Goal: Information Seeking & Learning: Learn about a topic

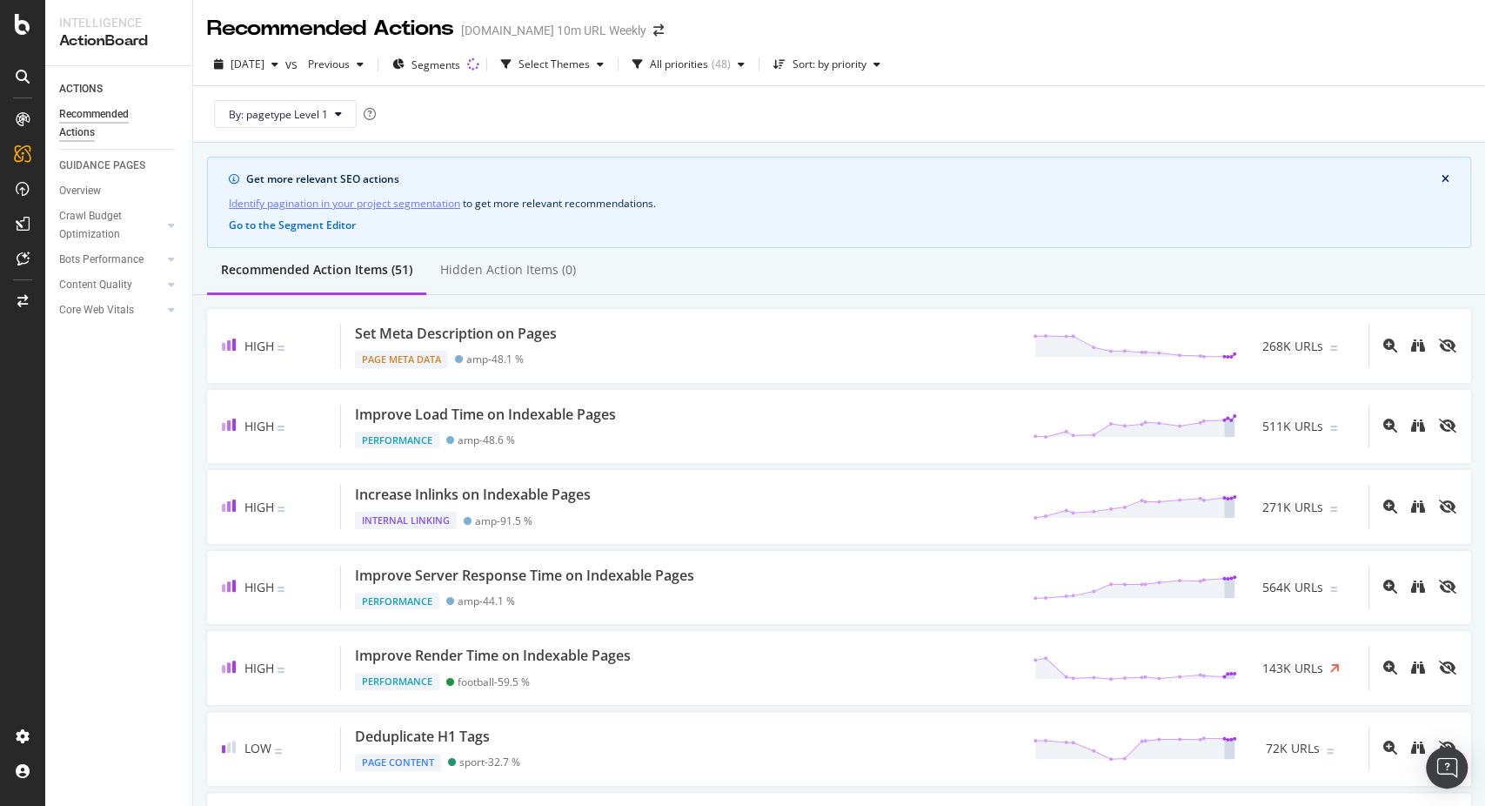
click at [21, 72] on icon at bounding box center [23, 77] width 14 height 14
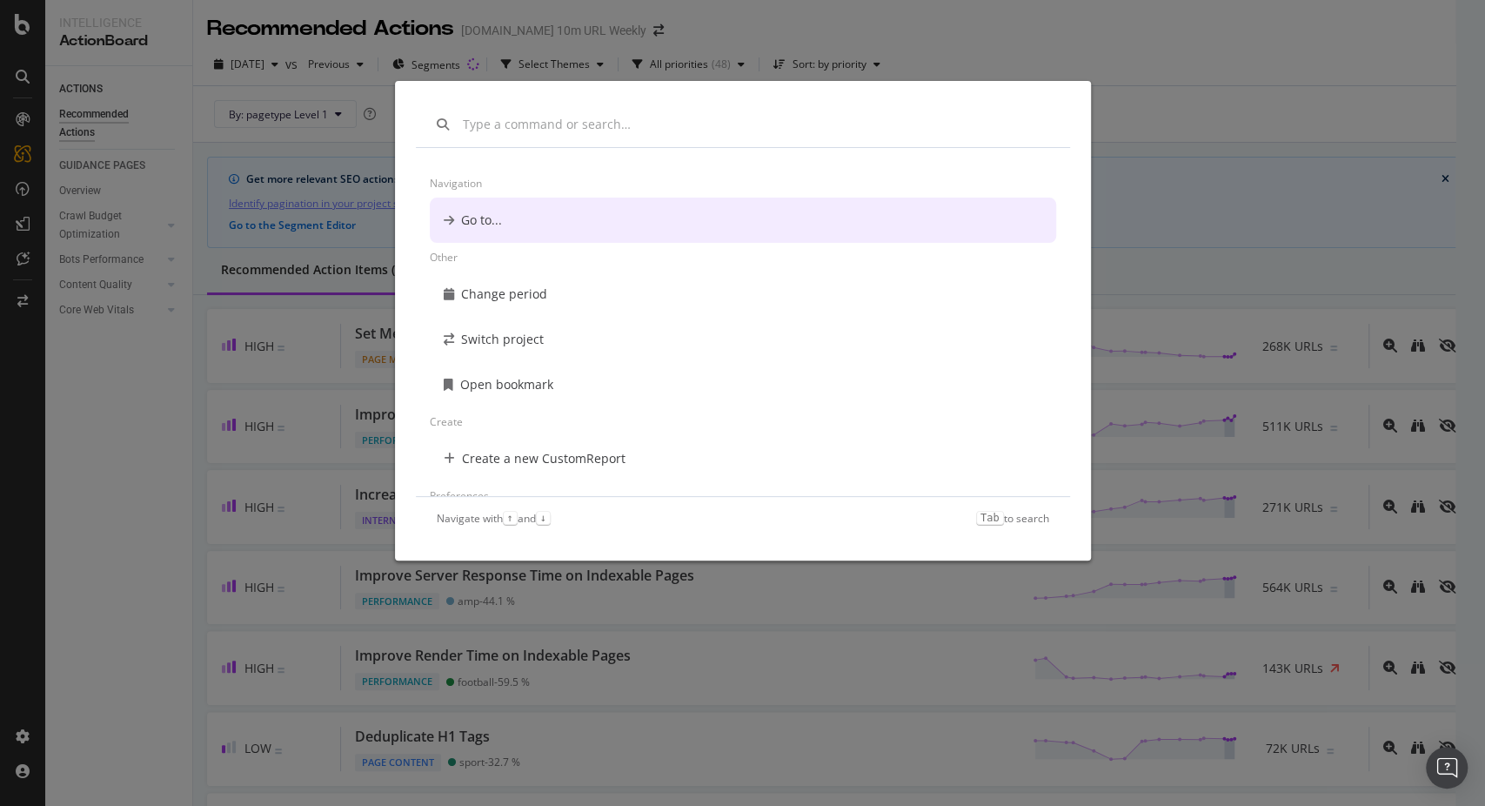
click at [1171, 145] on div "Navigation Go to... Other Change period Switch project Open bookmark Create Cre…" at bounding box center [742, 403] width 1485 height 806
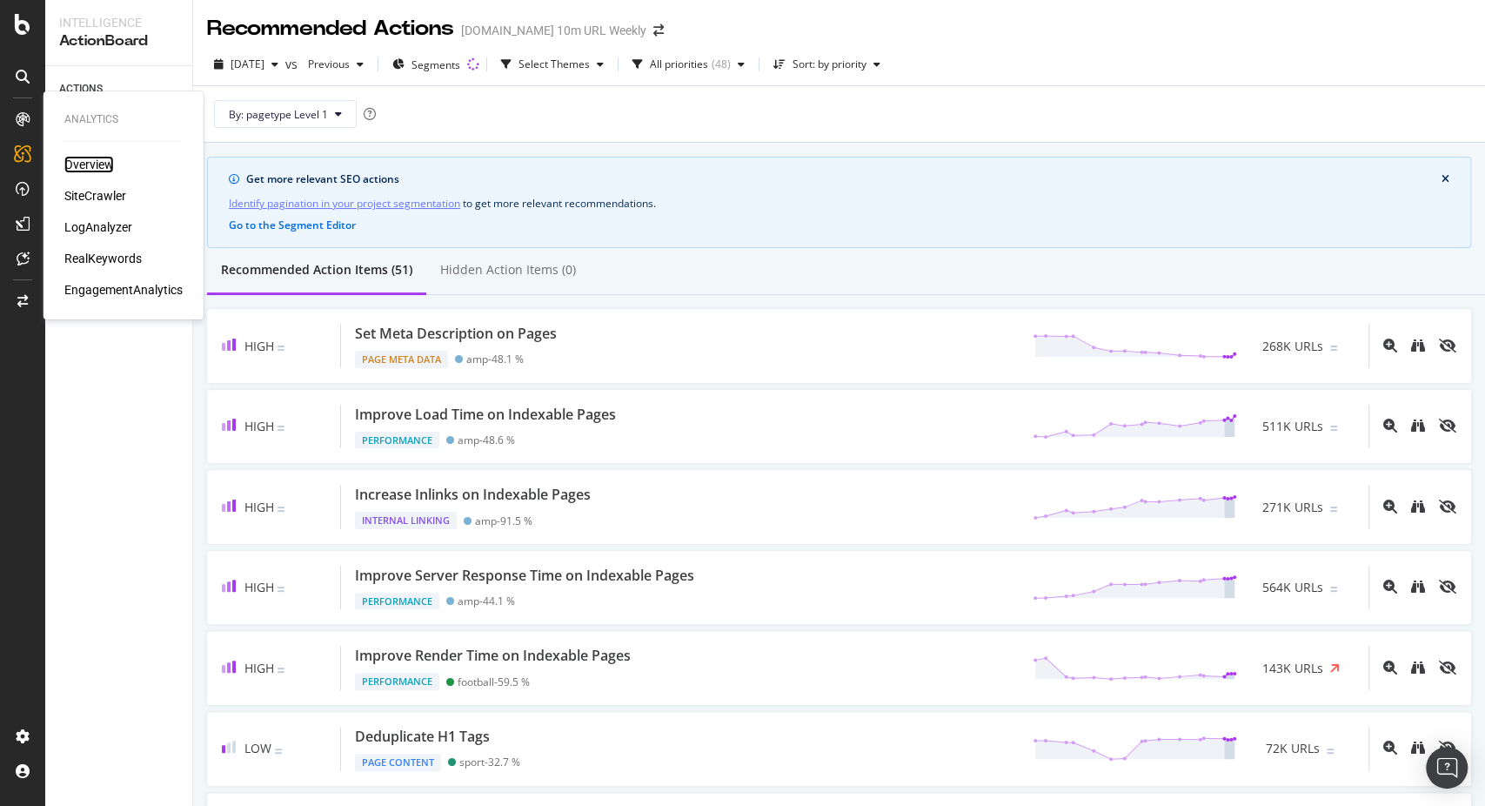
click at [76, 165] on div "Overview" at bounding box center [89, 164] width 50 height 17
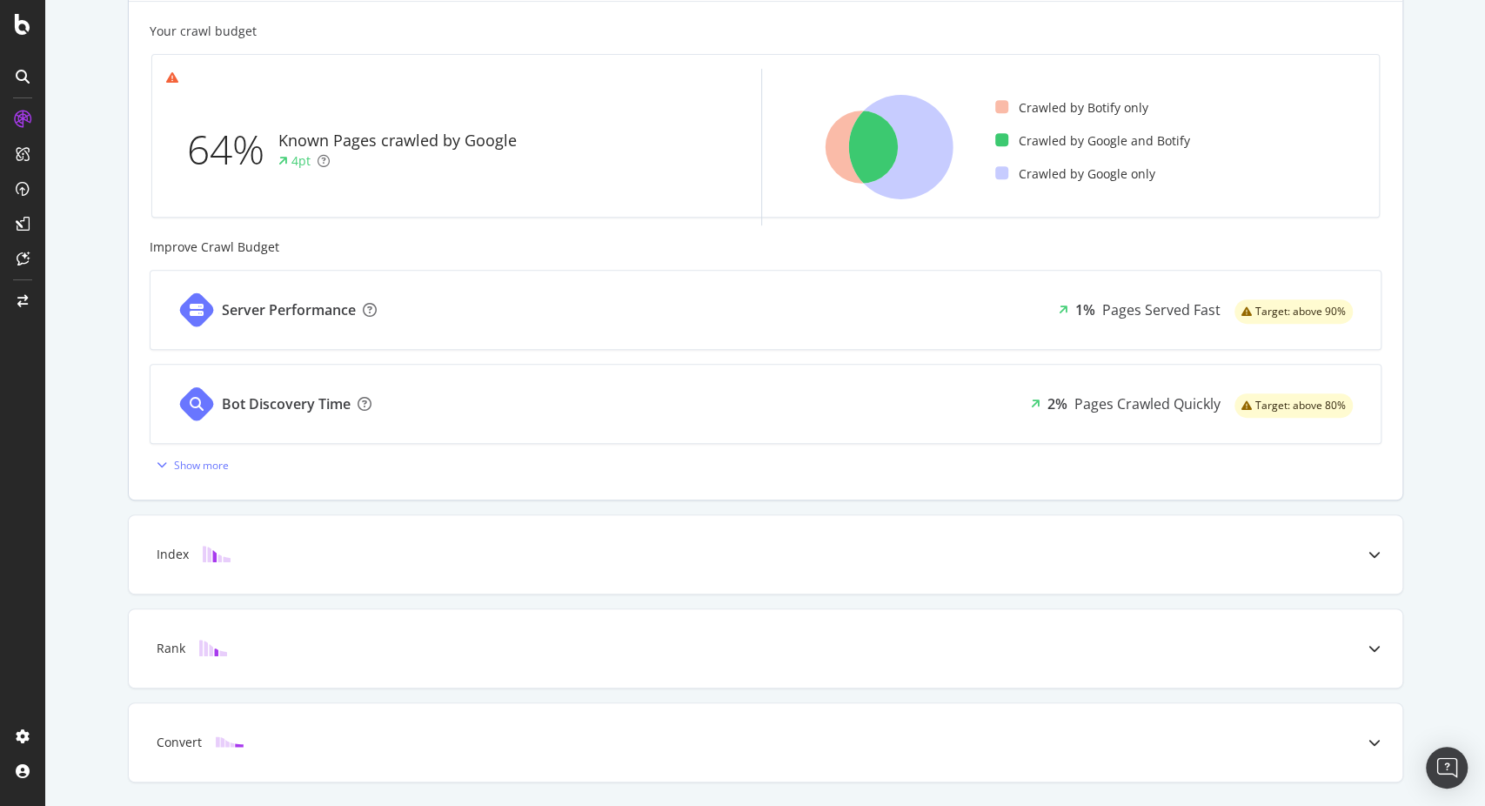
scroll to position [546, 0]
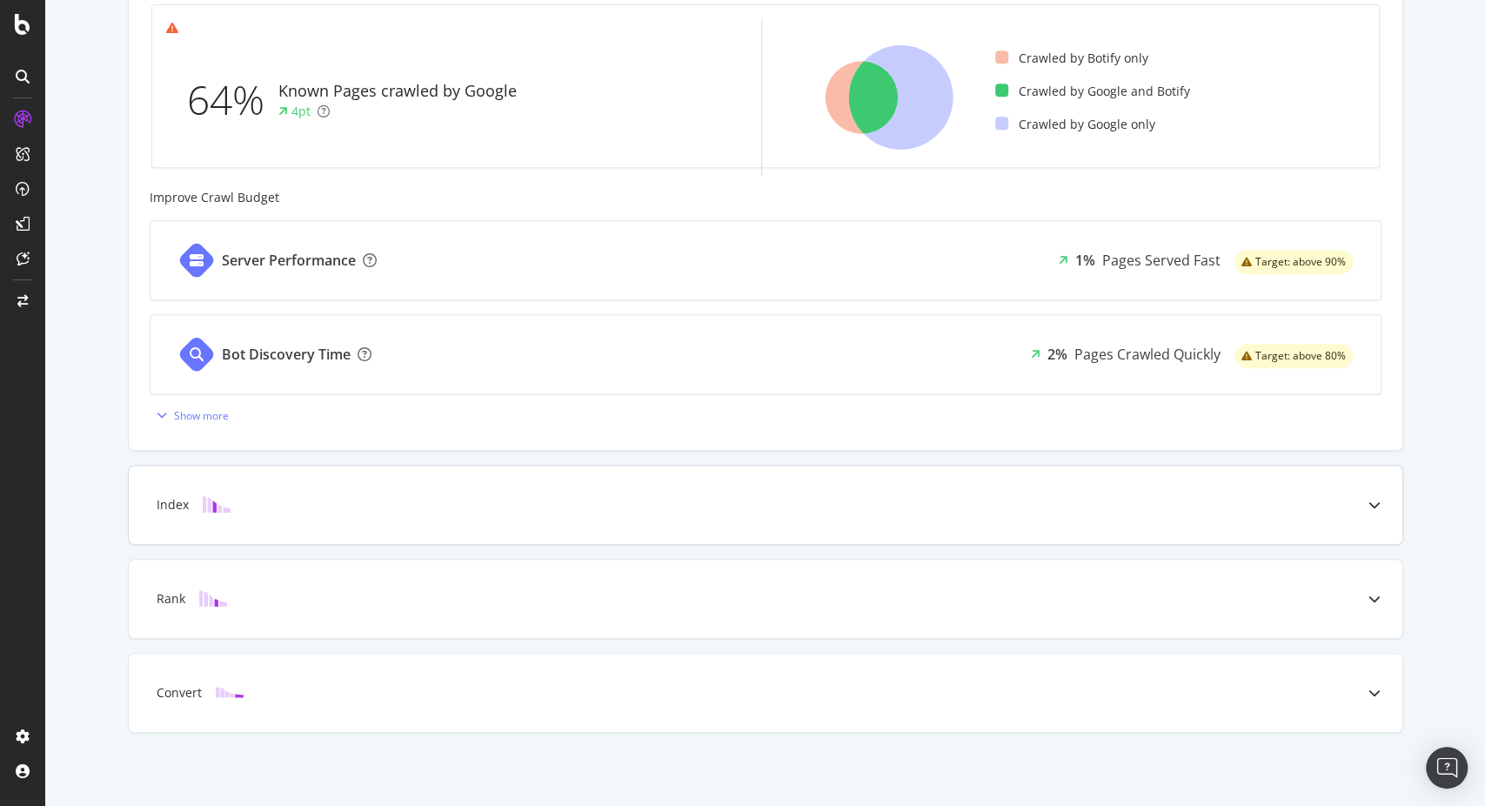
click at [786, 470] on div "Index" at bounding box center [766, 504] width 1274 height 78
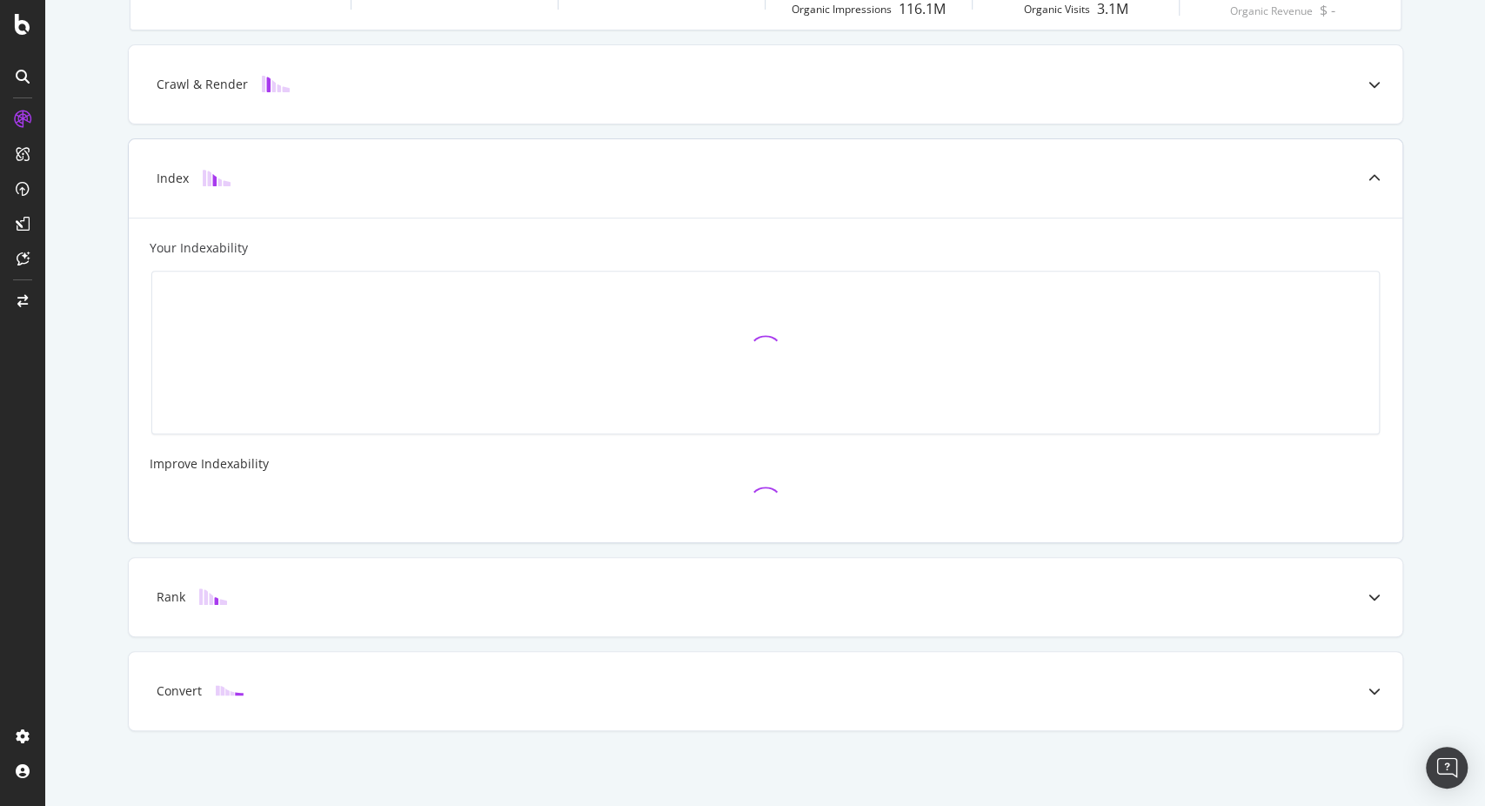
scroll to position [373, 0]
click at [735, 575] on div "Rank" at bounding box center [766, 598] width 1274 height 78
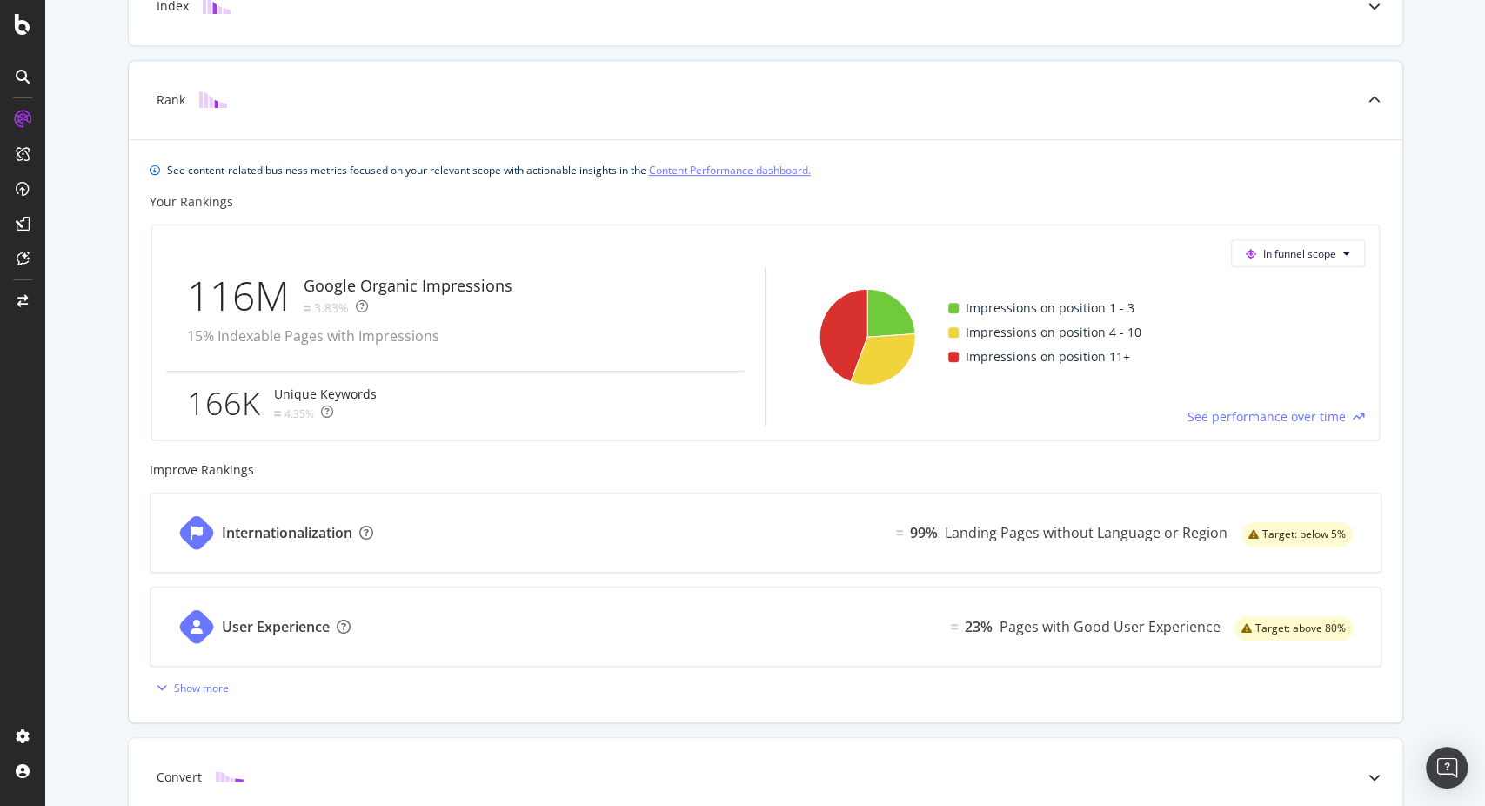
scroll to position [631, 0]
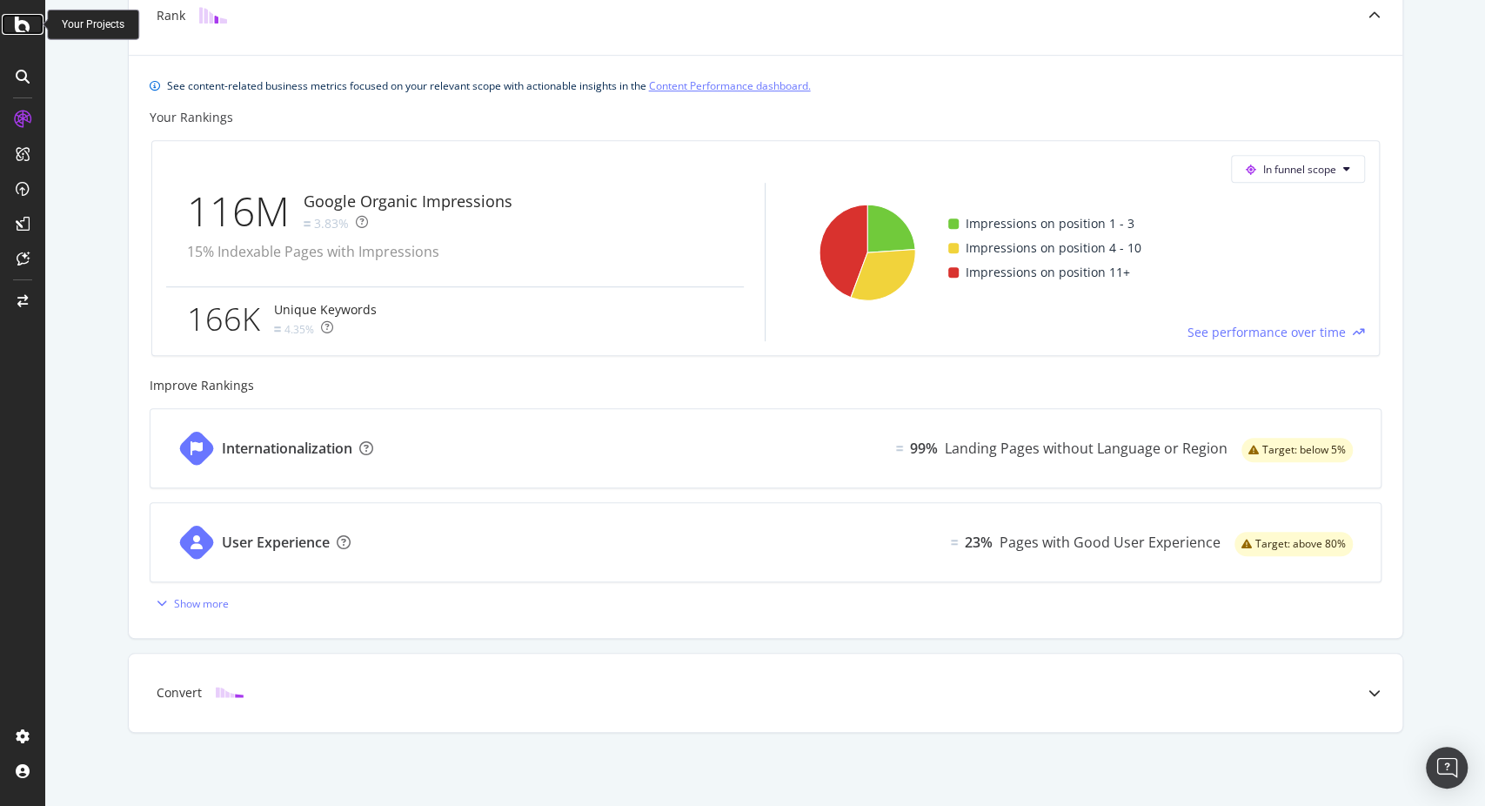
click at [23, 26] on icon at bounding box center [23, 24] width 16 height 21
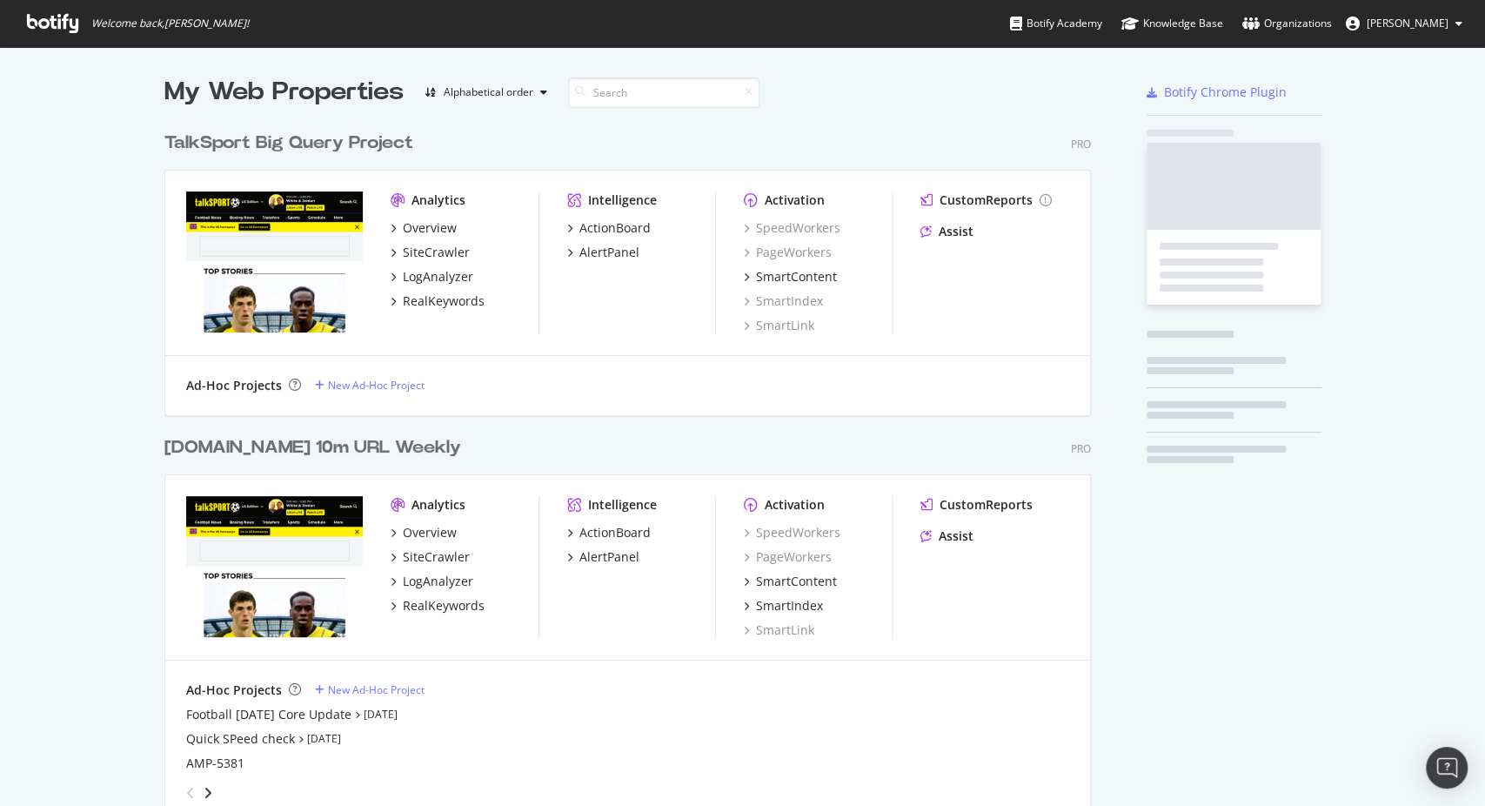
scroll to position [791, 1455]
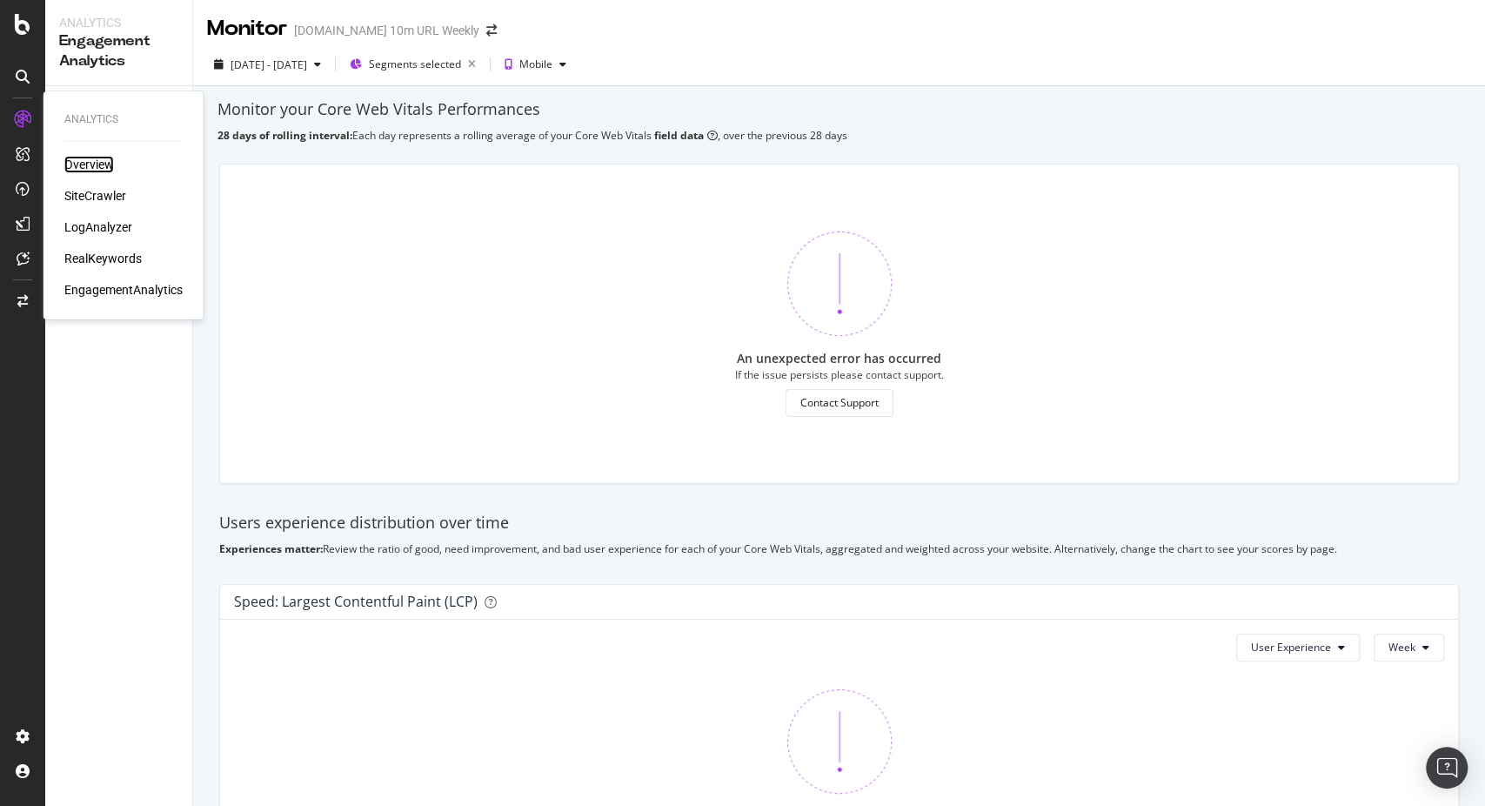
click at [84, 162] on div "Overview" at bounding box center [89, 164] width 50 height 17
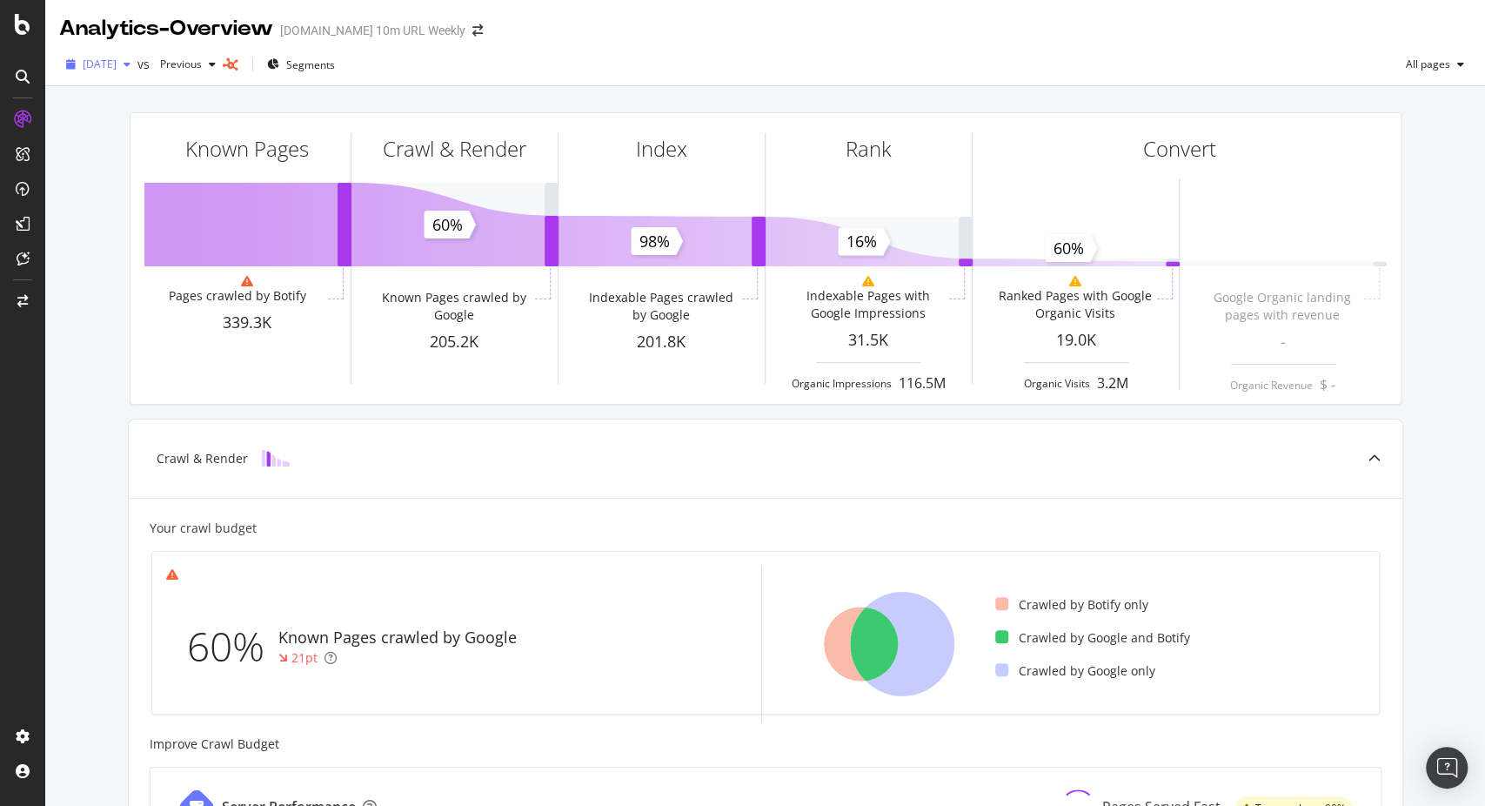
click at [116, 65] on span "[DATE]" at bounding box center [100, 64] width 34 height 15
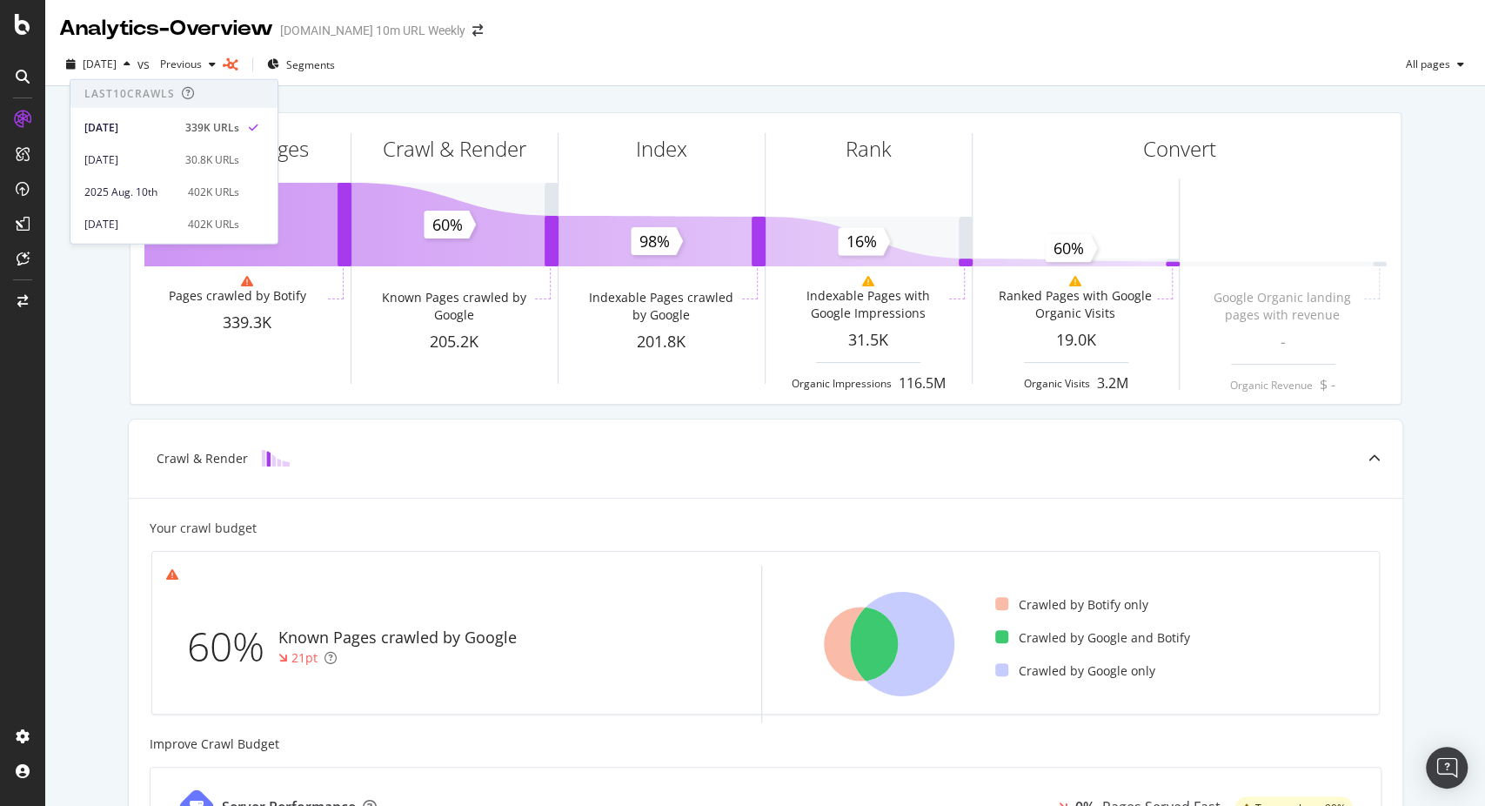
click at [65, 447] on div "Known Pages Pages crawled by Botify 339.3K Crawl & Render Known Pages crawled b…" at bounding box center [765, 720] width 1440 height 1268
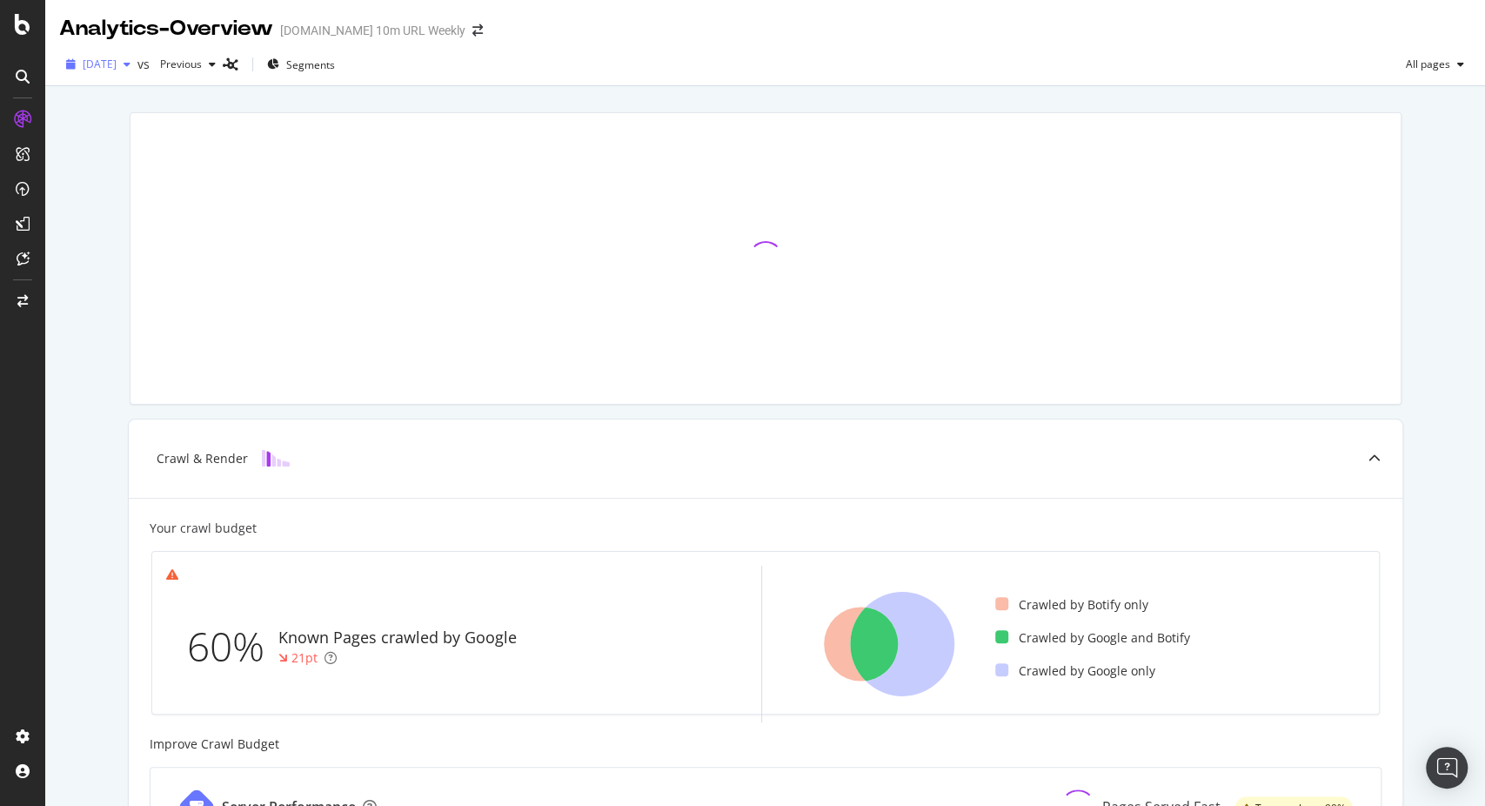
click at [117, 57] on span "[DATE]" at bounding box center [100, 64] width 34 height 15
click at [131, 119] on div "2025 Aug. 24th" at bounding box center [130, 127] width 93 height 16
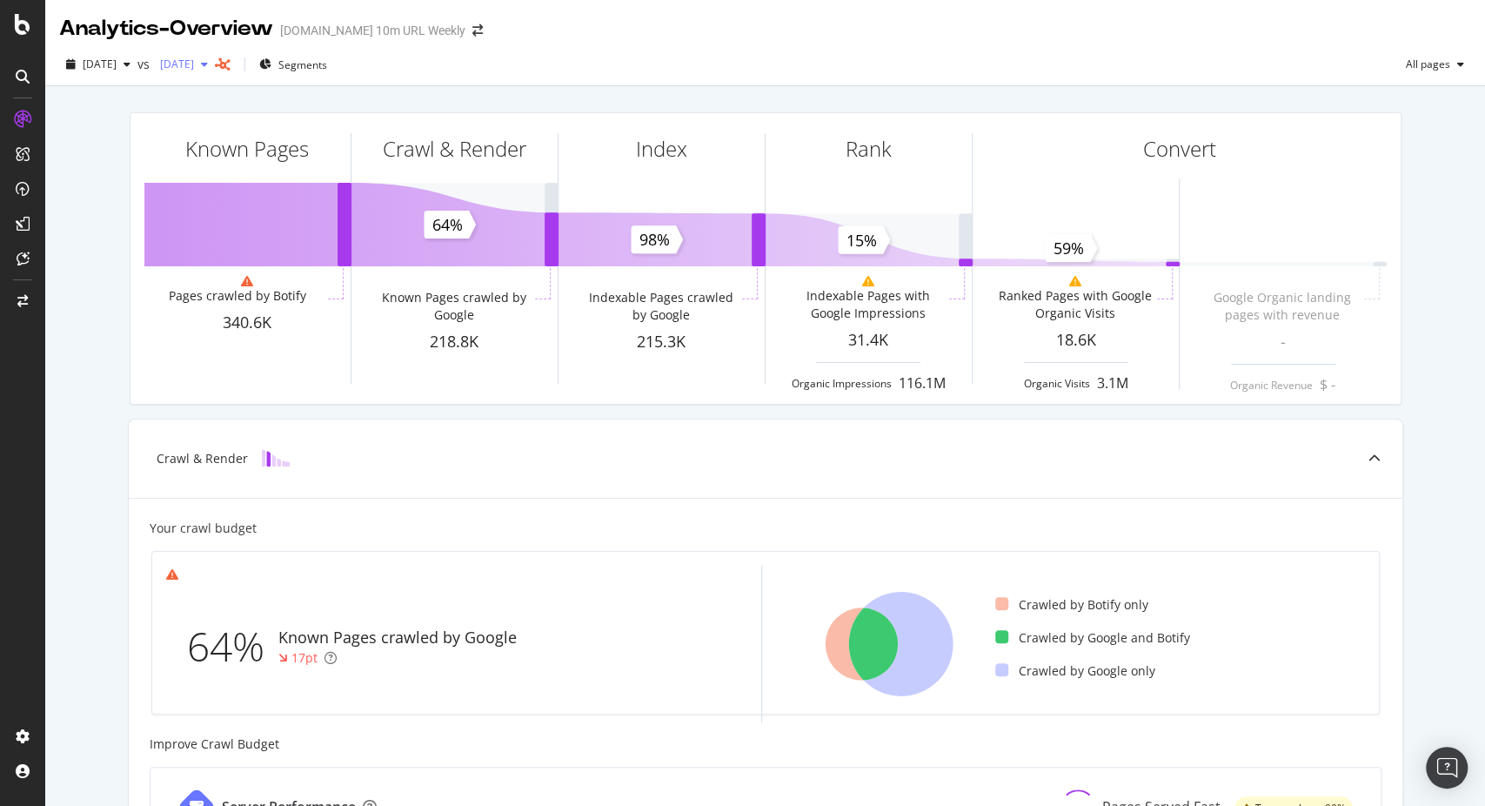
click at [194, 59] on span "[DATE]" at bounding box center [173, 64] width 41 height 15
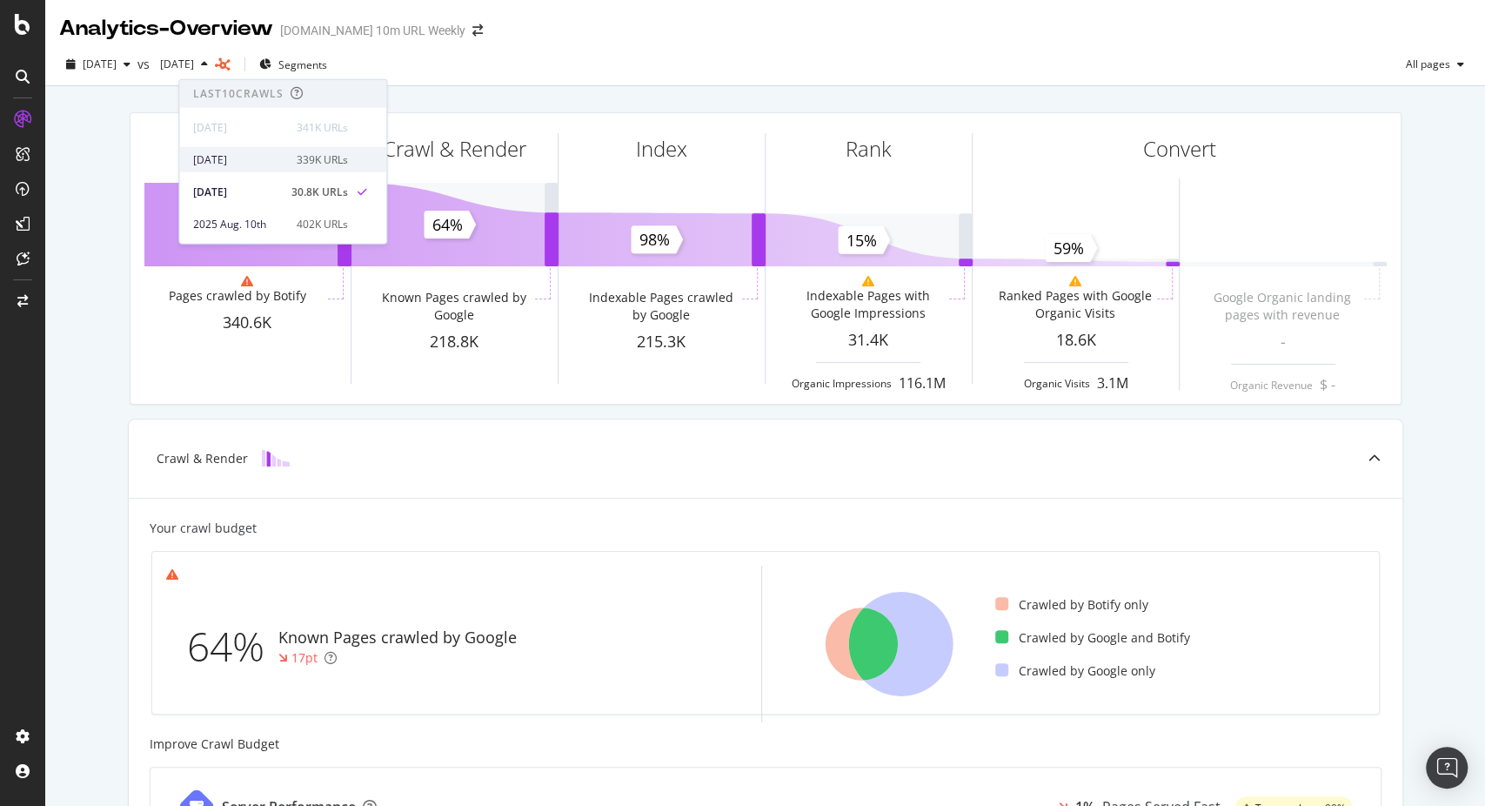
click at [245, 155] on div "[DATE]" at bounding box center [239, 159] width 93 height 16
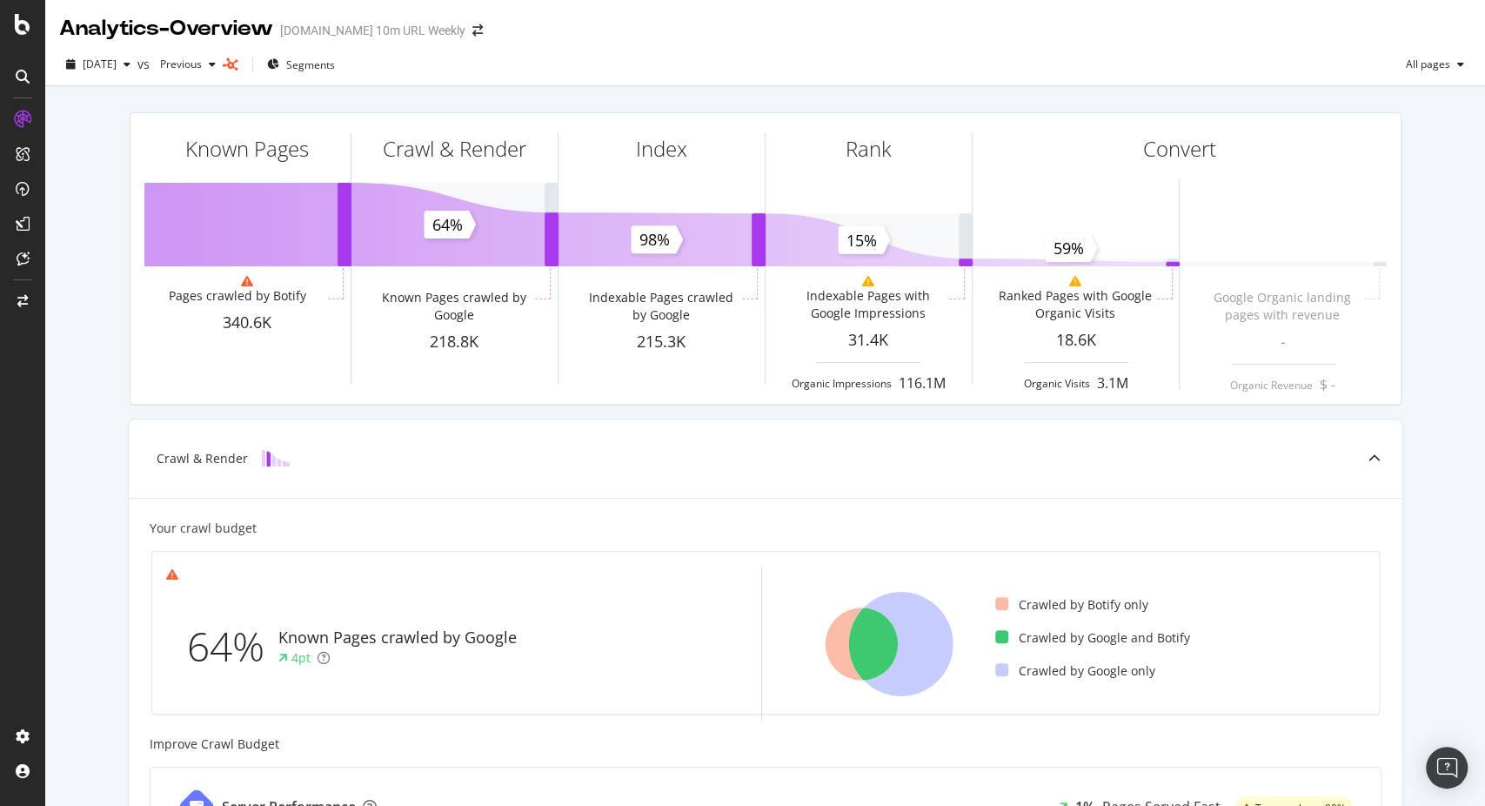
click at [82, 344] on div "Known Pages Pages crawled by Botify 340.6K Crawl & Render Known Pages crawled b…" at bounding box center [765, 720] width 1440 height 1268
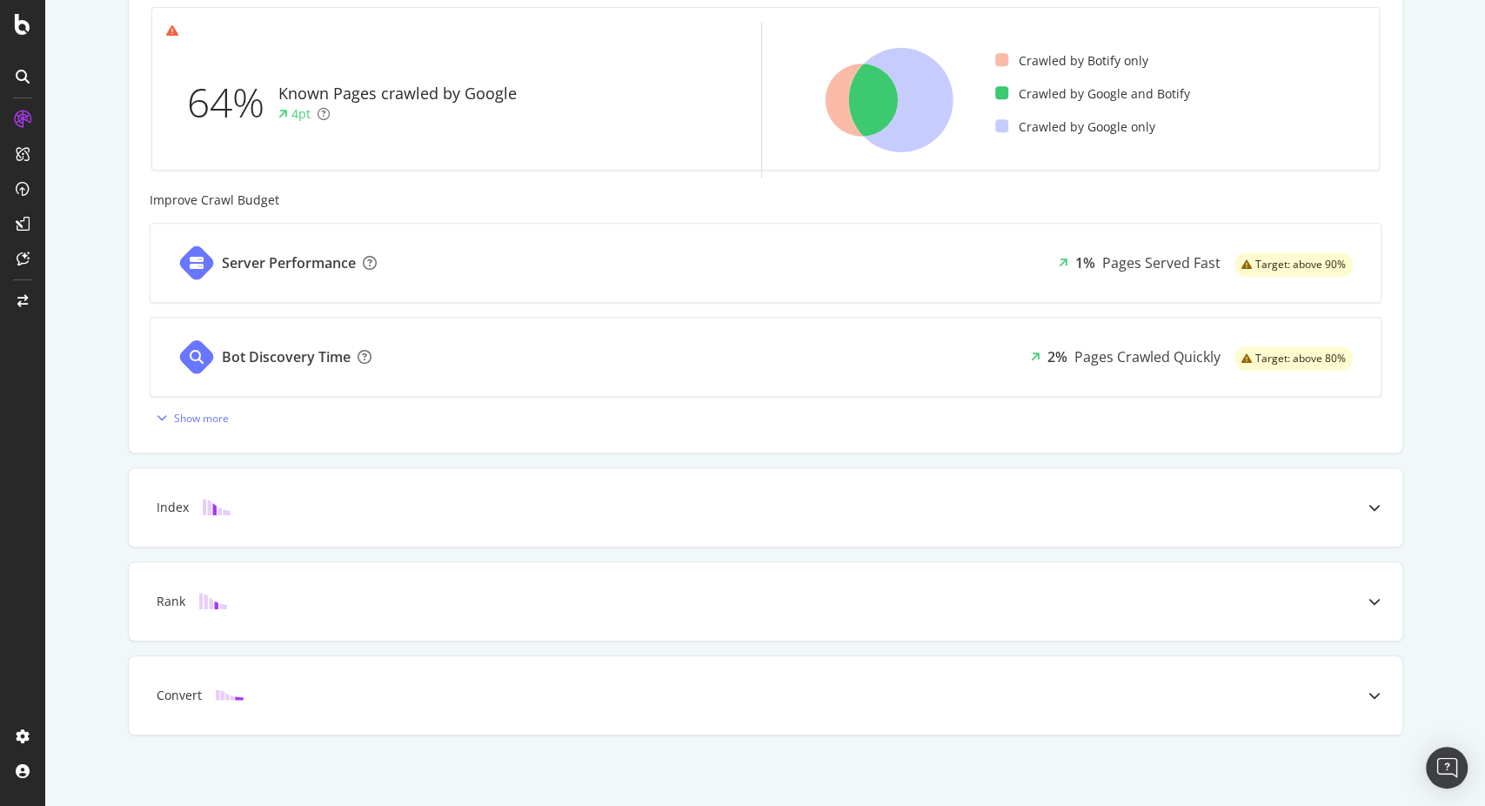
scroll to position [546, 0]
click at [272, 505] on div "Index" at bounding box center [738, 504] width 1205 height 17
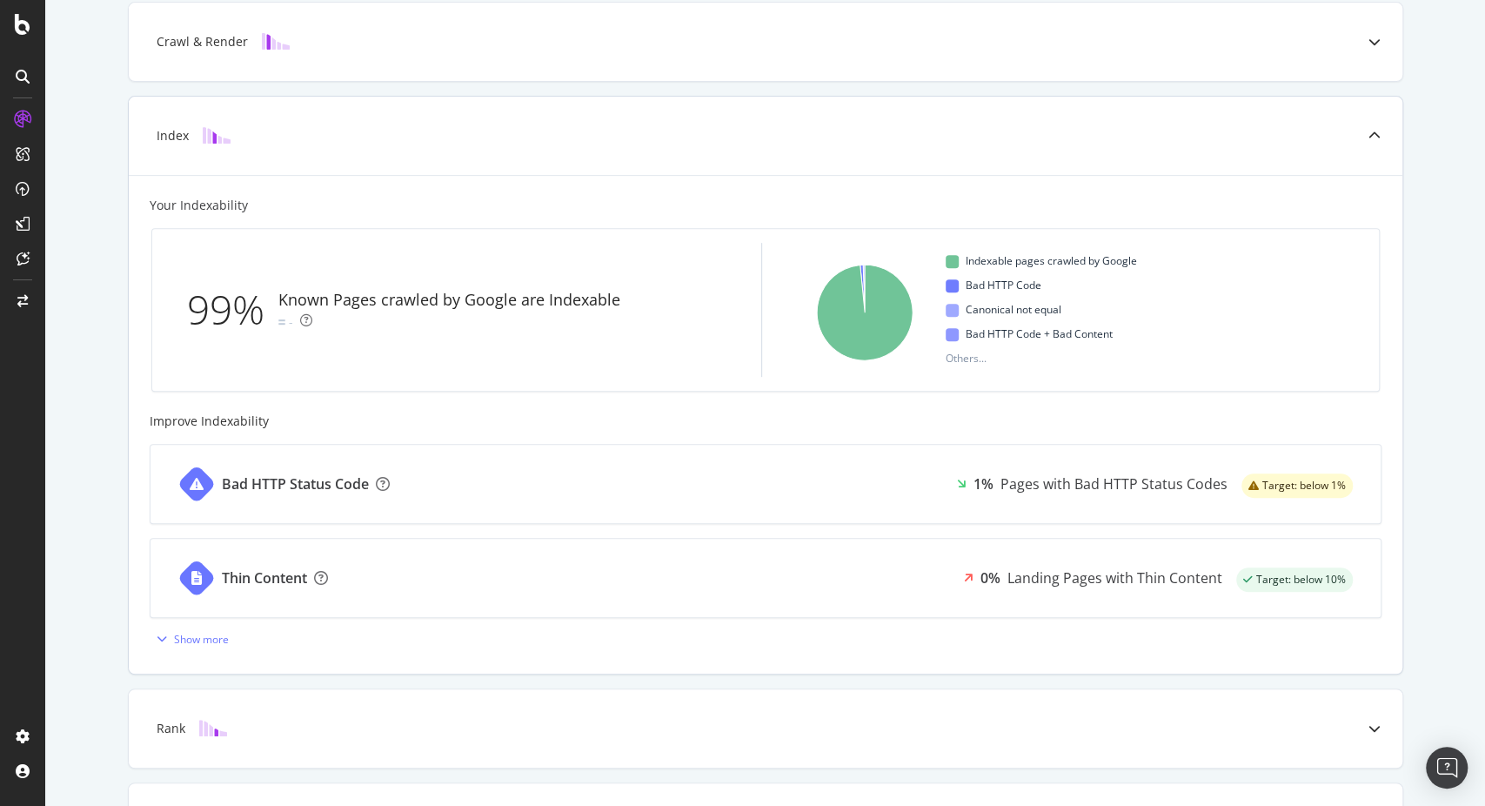
scroll to position [450, 0]
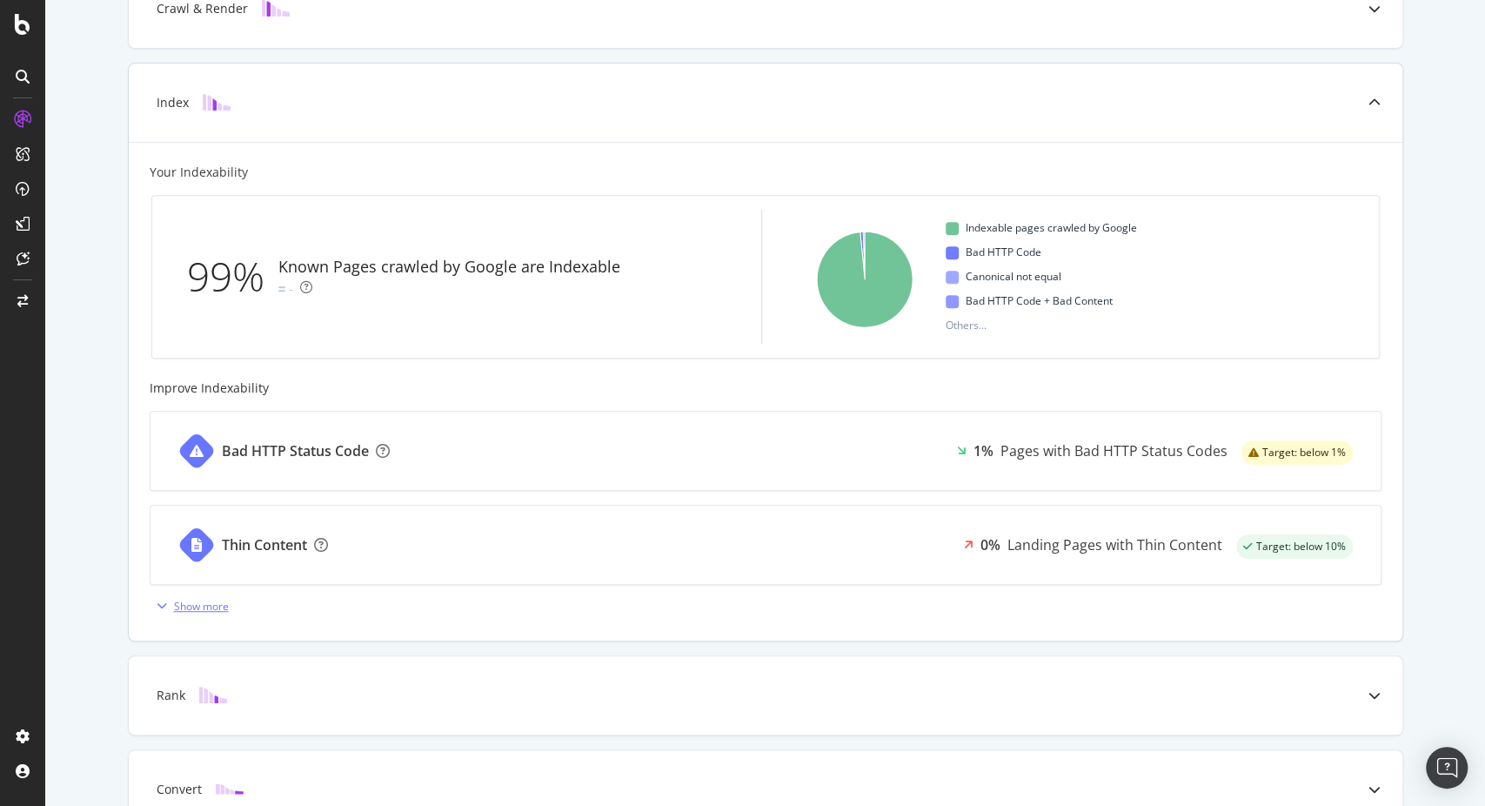
click at [158, 601] on icon "button" at bounding box center [162, 605] width 10 height 10
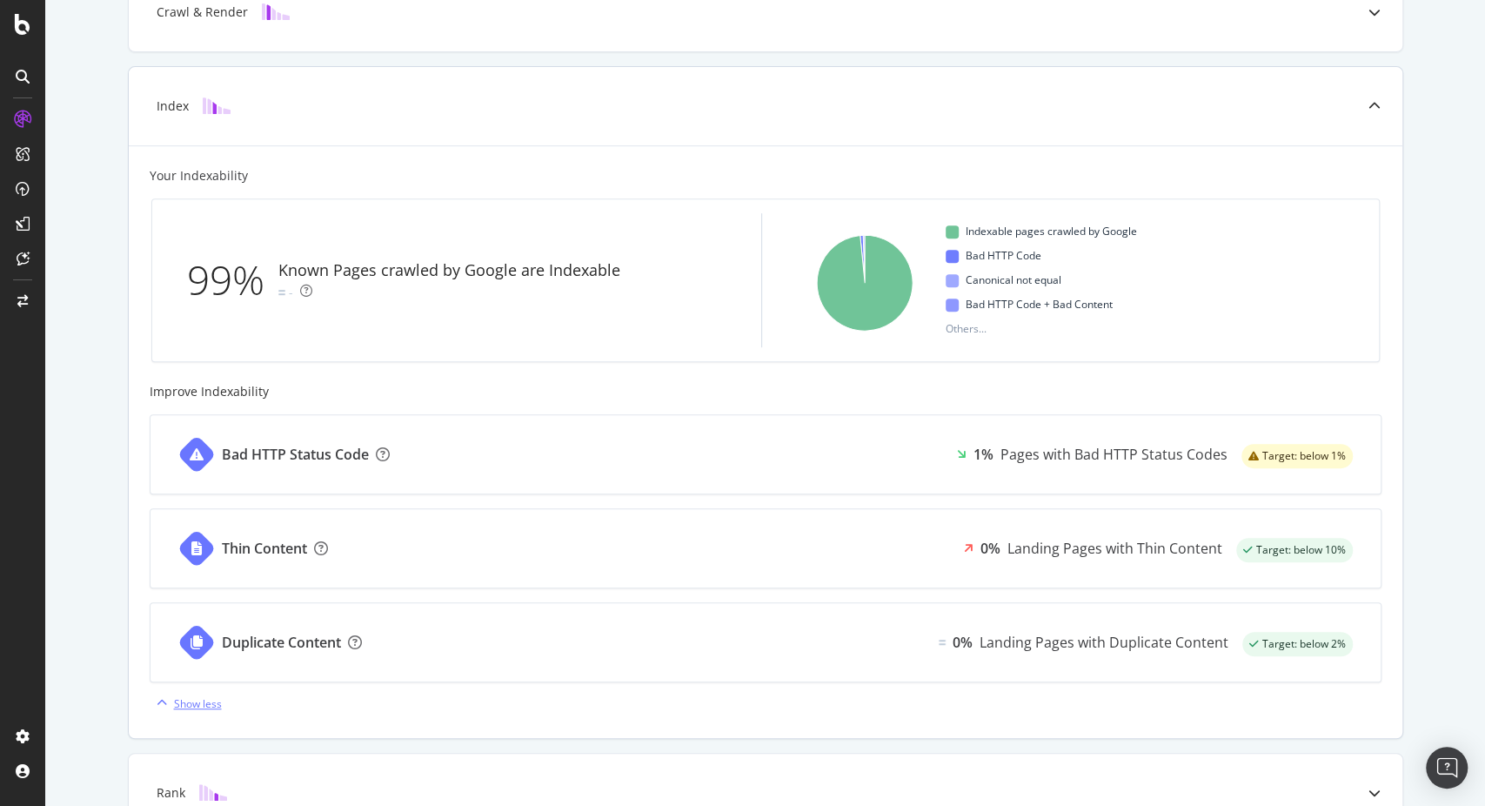
scroll to position [640, 0]
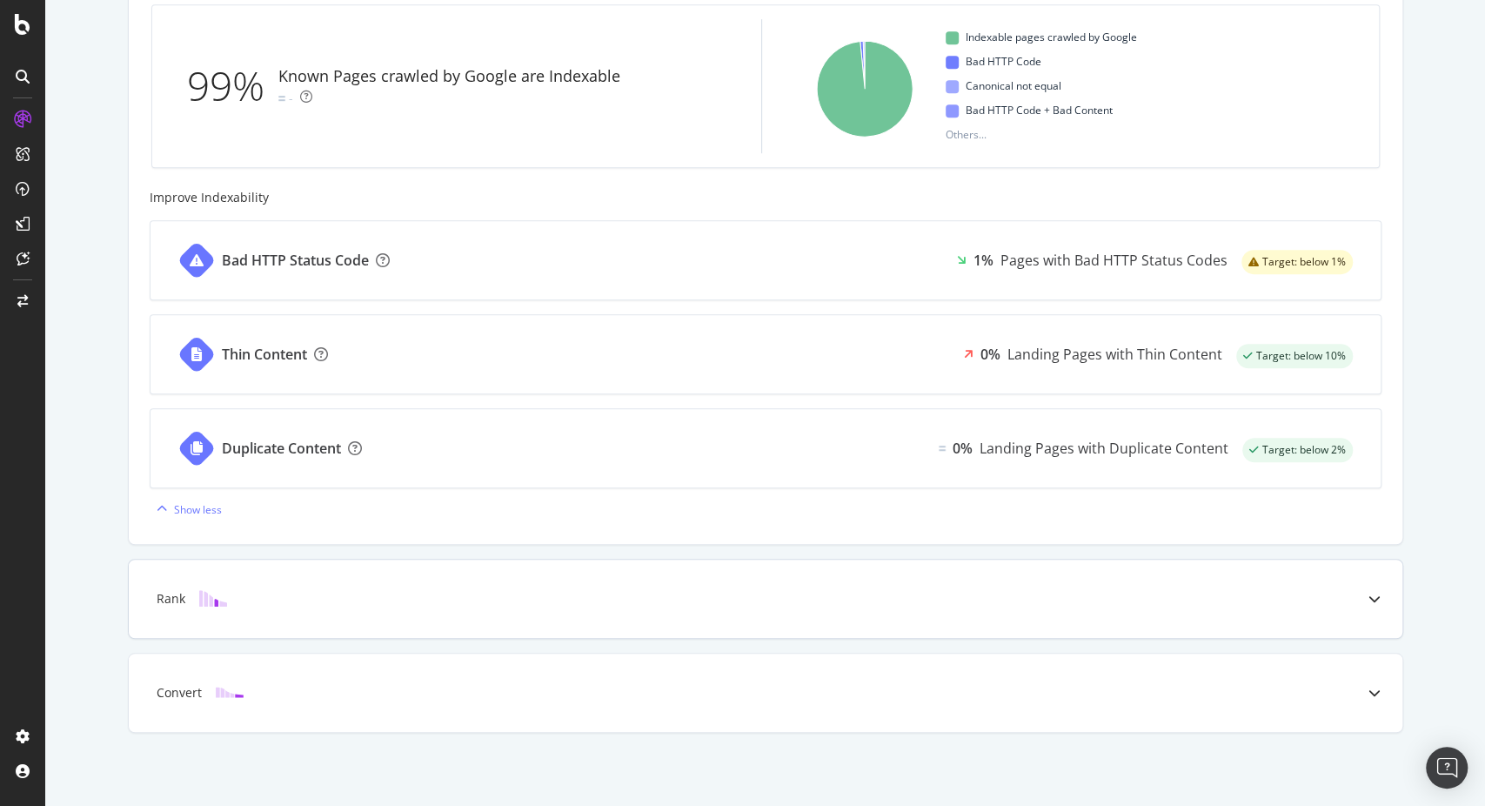
click at [466, 578] on div "Rank" at bounding box center [766, 598] width 1274 height 78
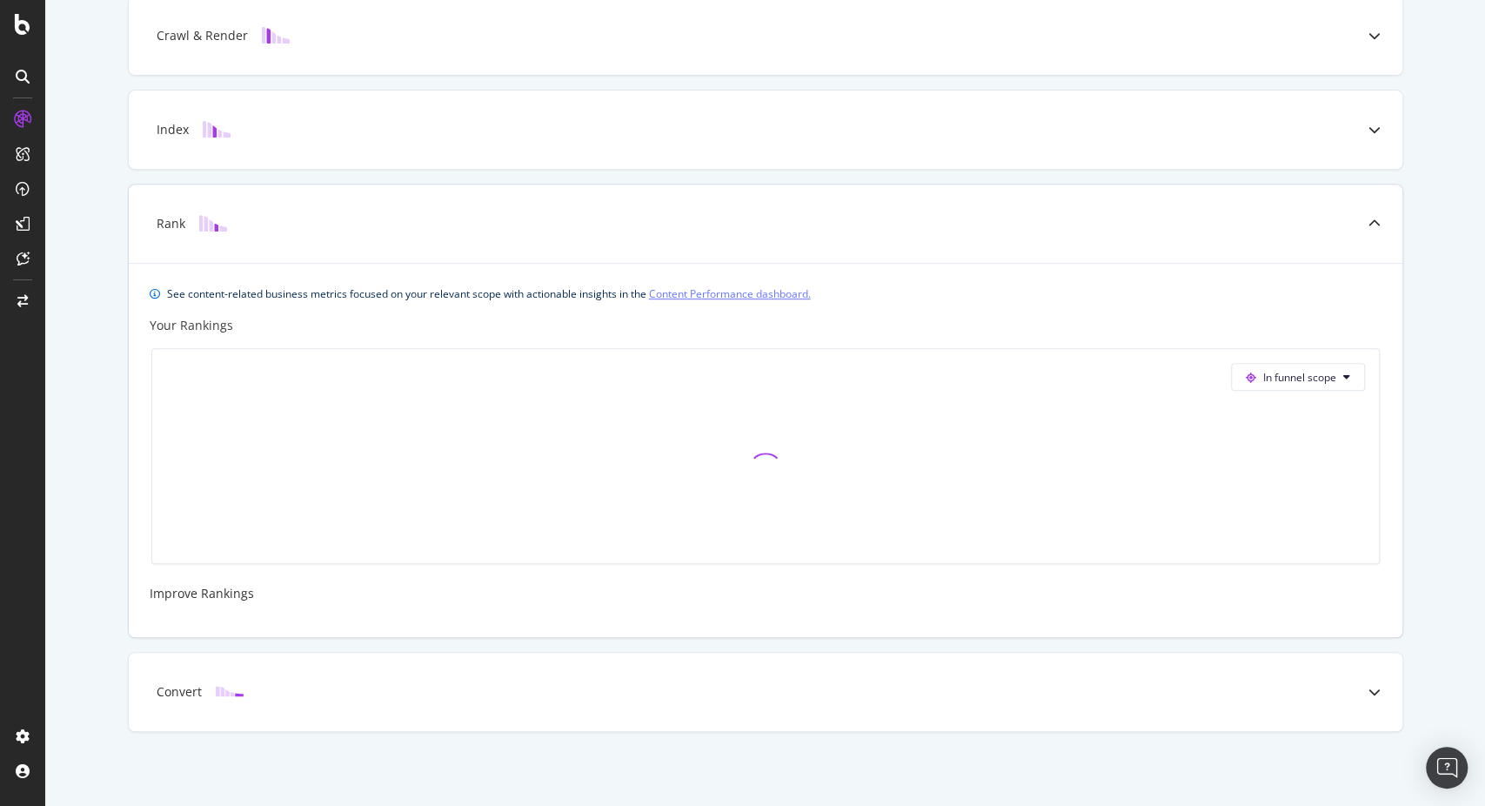
scroll to position [631, 0]
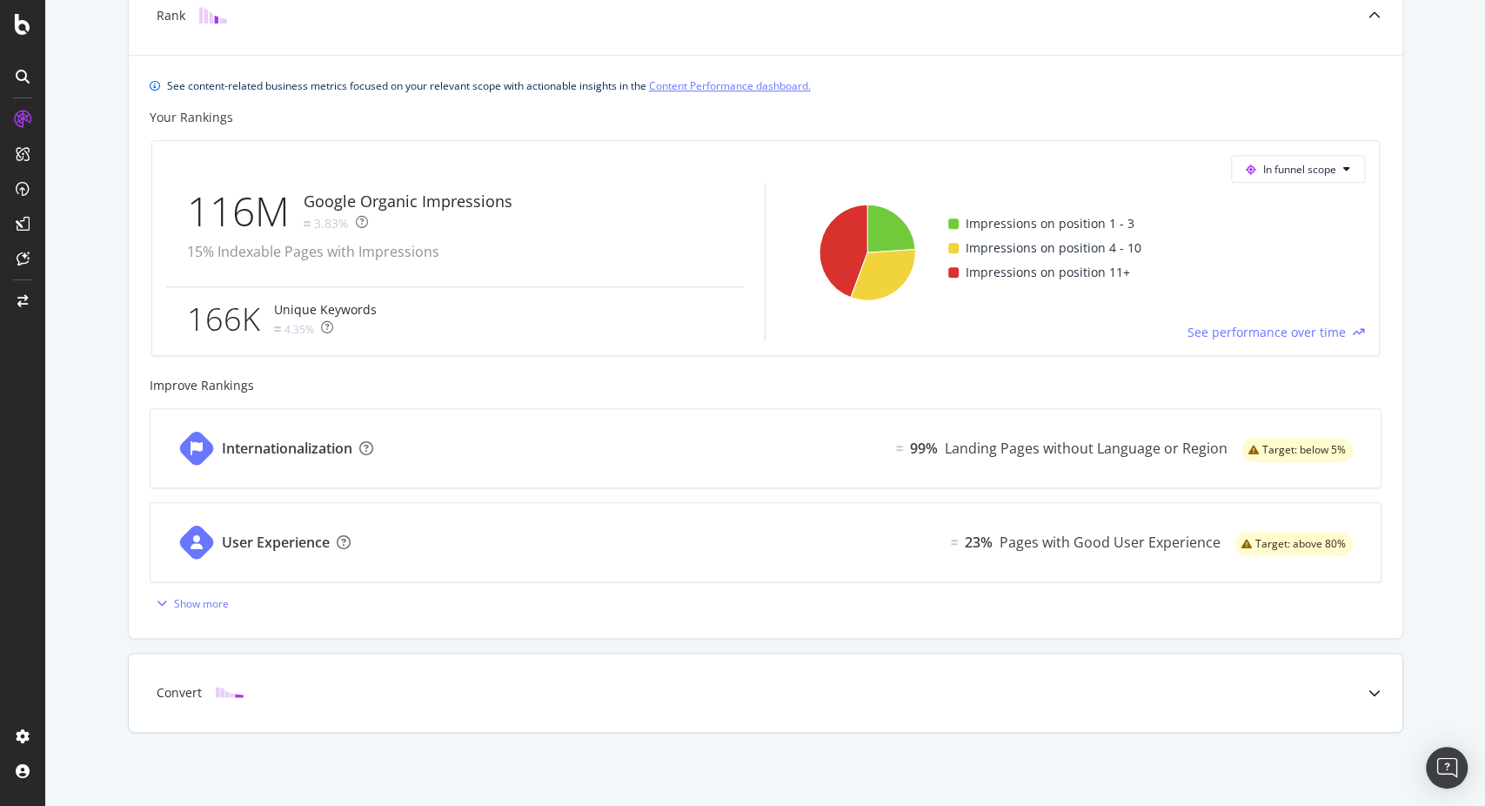
click at [364, 662] on div "Convert" at bounding box center [766, 692] width 1274 height 78
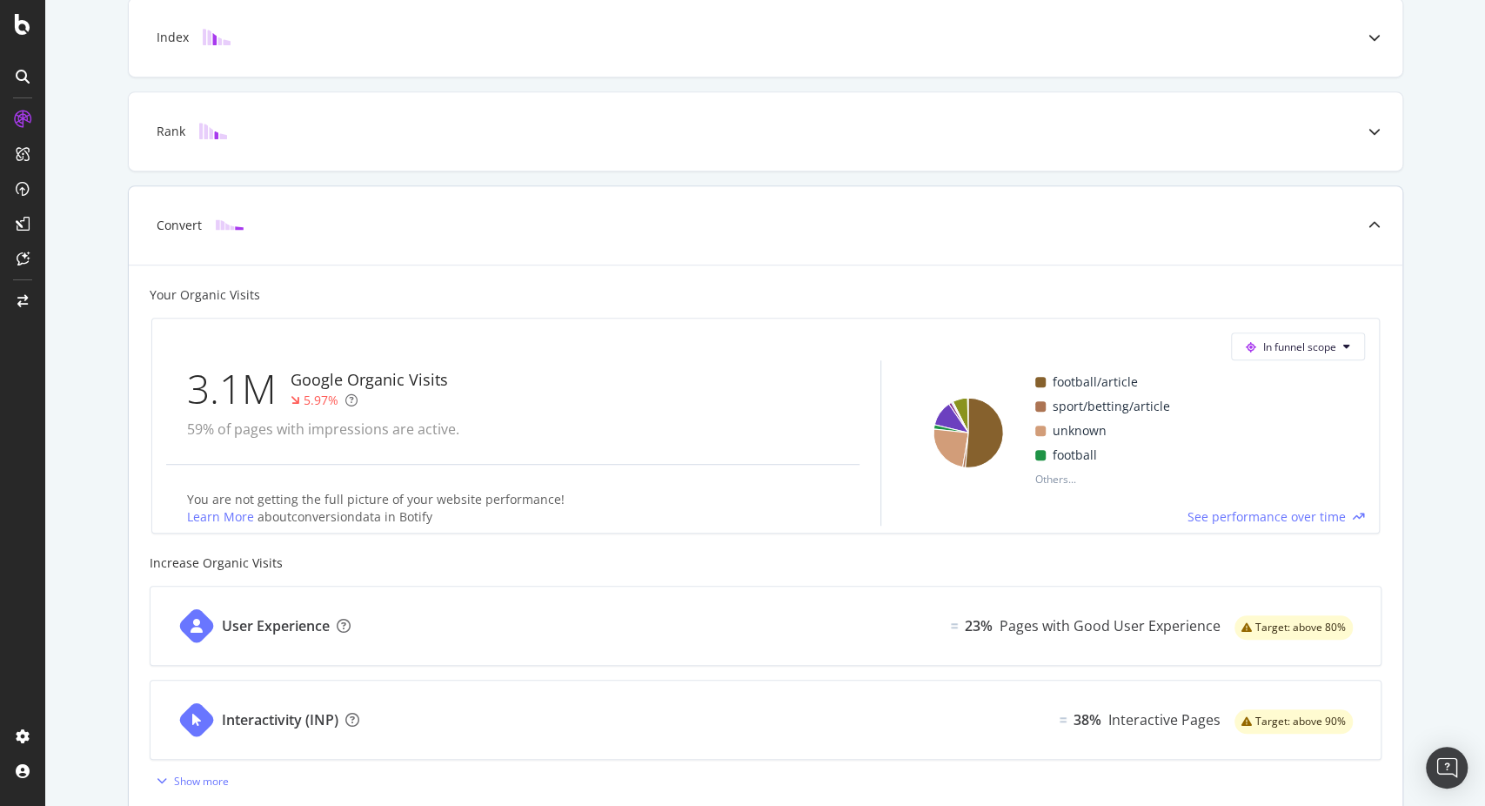
scroll to position [599, 0]
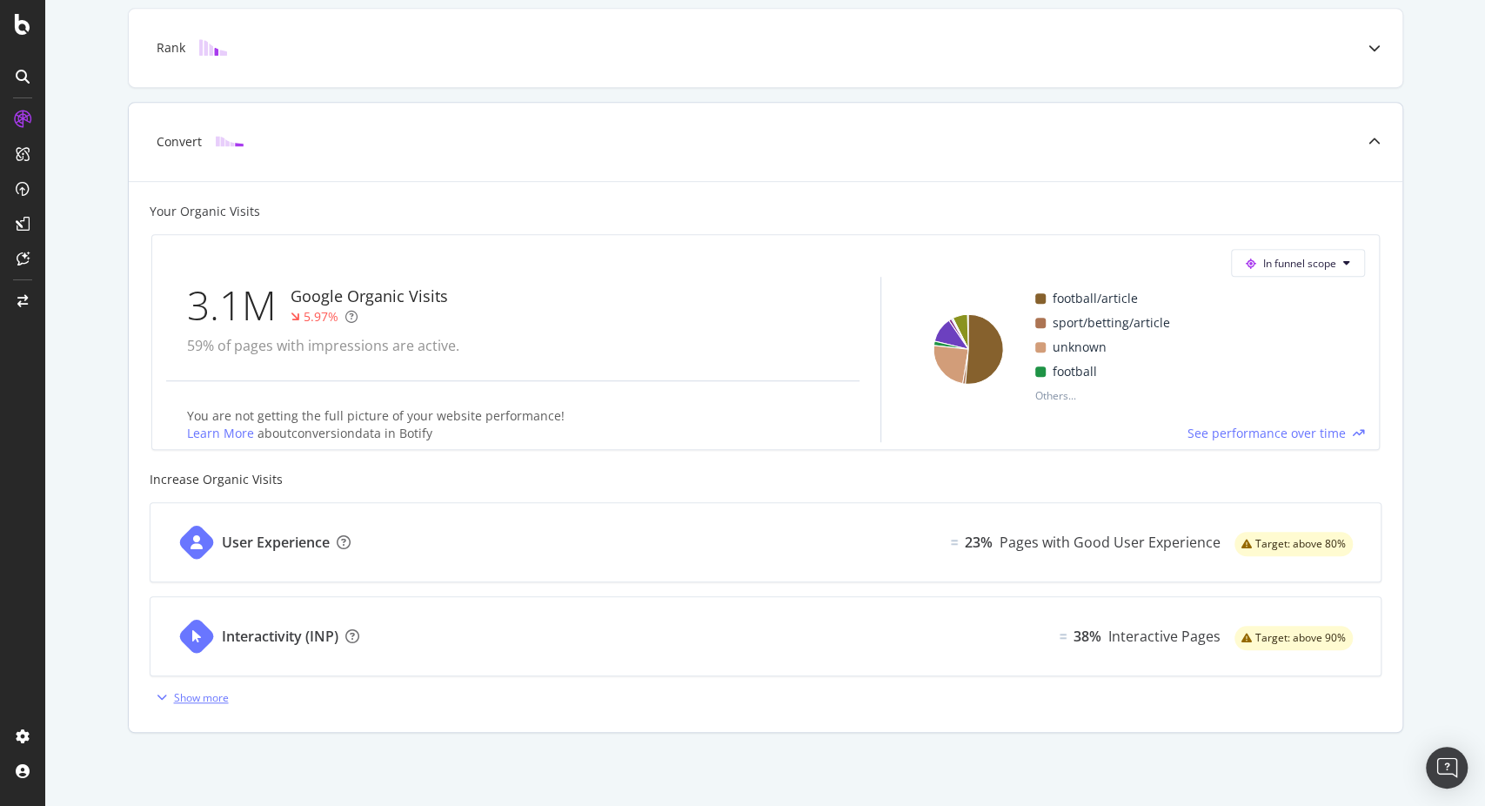
click at [174, 690] on div "Show more" at bounding box center [201, 697] width 55 height 15
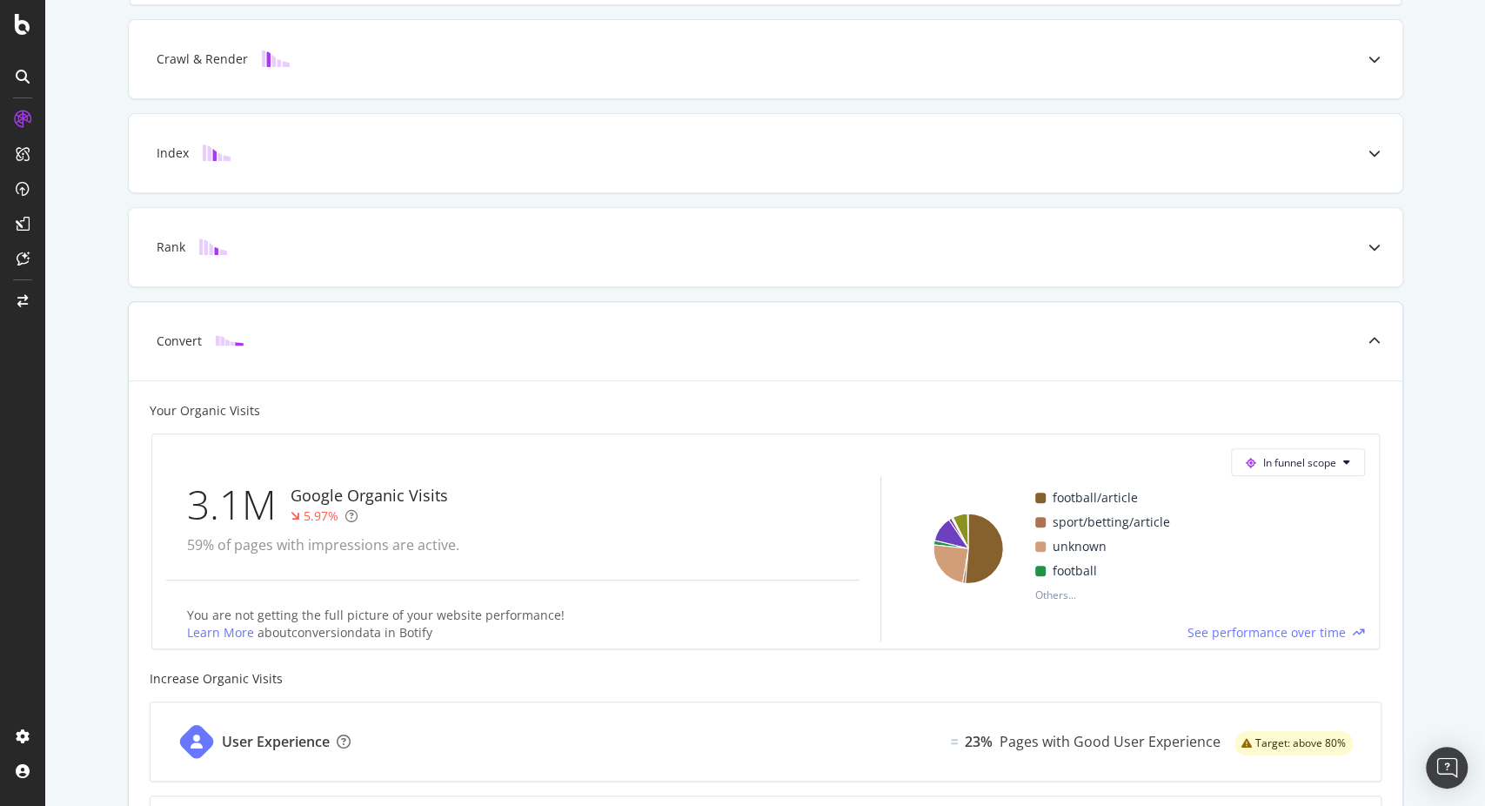
scroll to position [786, 0]
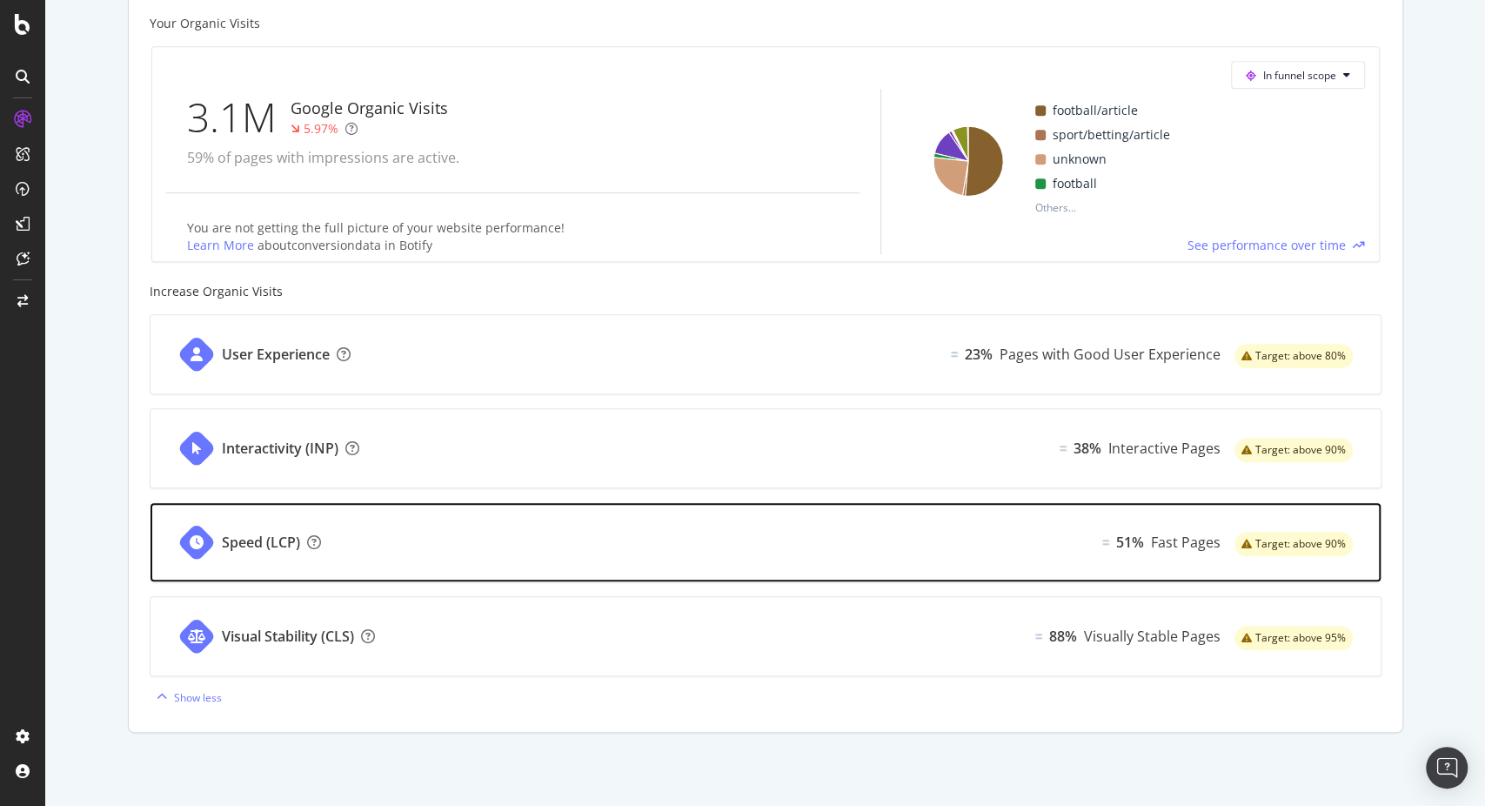
click at [238, 545] on div "Speed (LCP)" at bounding box center [261, 542] width 78 height 20
